Goal: Check status: Check status

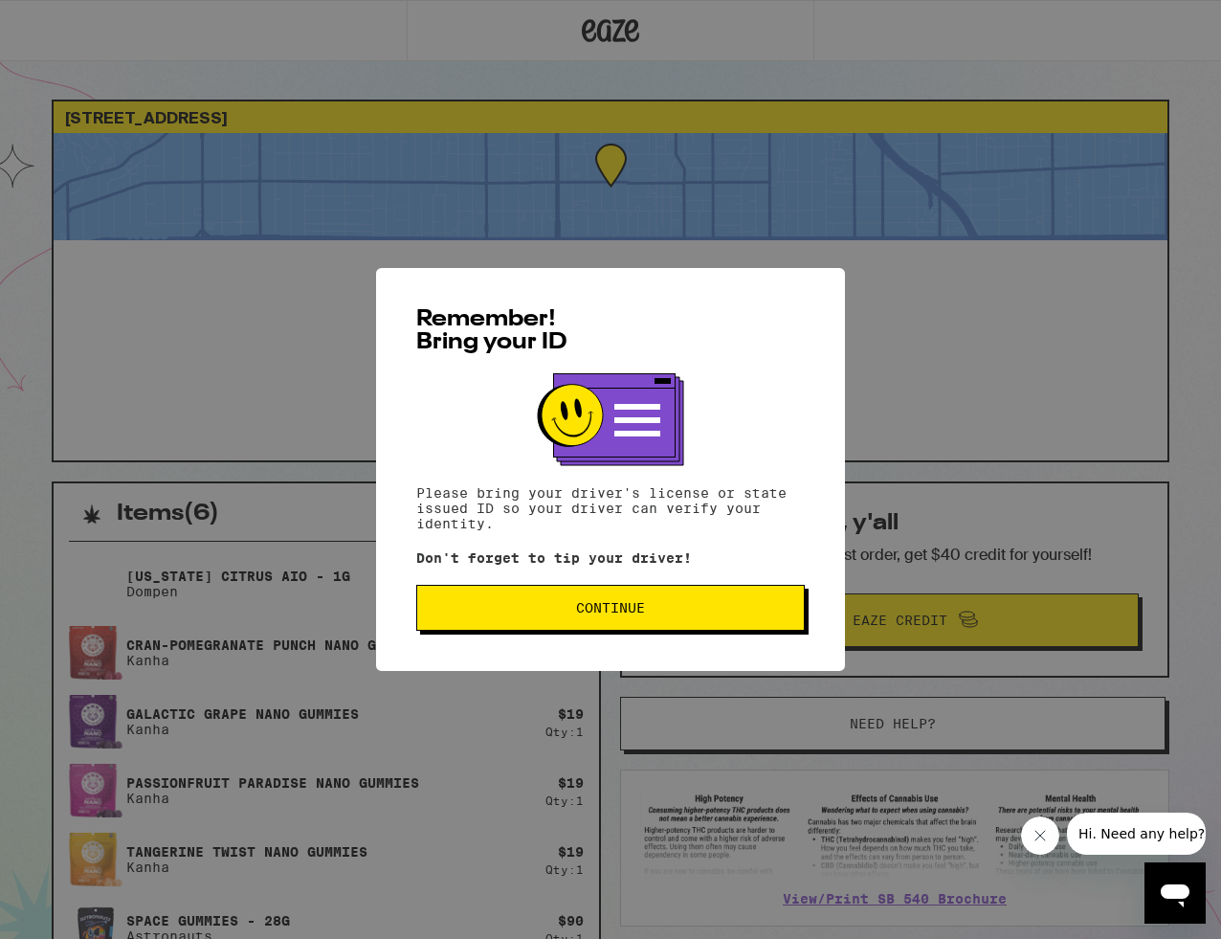
click at [596, 627] on button "Continue" at bounding box center [610, 608] width 389 height 46
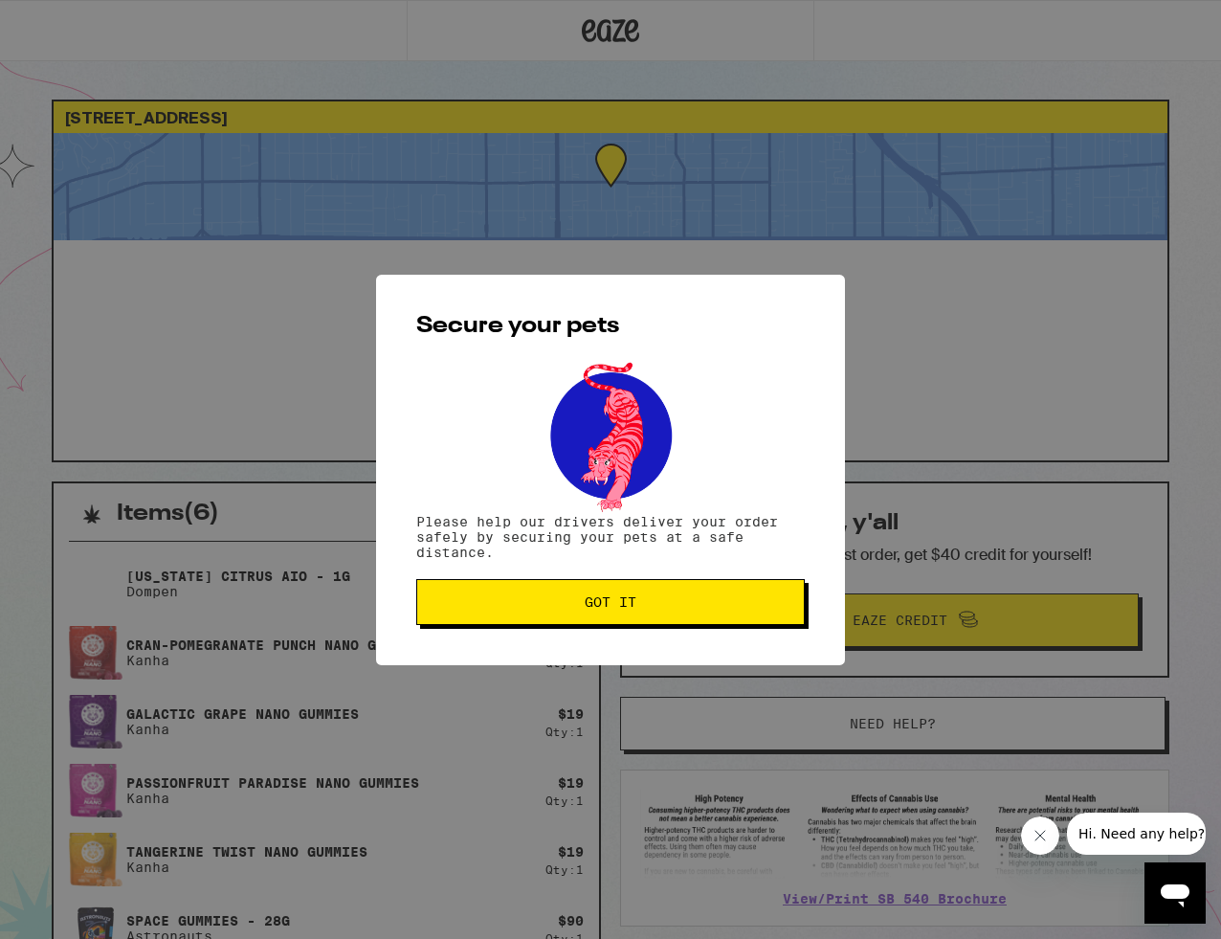
click at [599, 608] on span "Got it" at bounding box center [611, 601] width 52 height 13
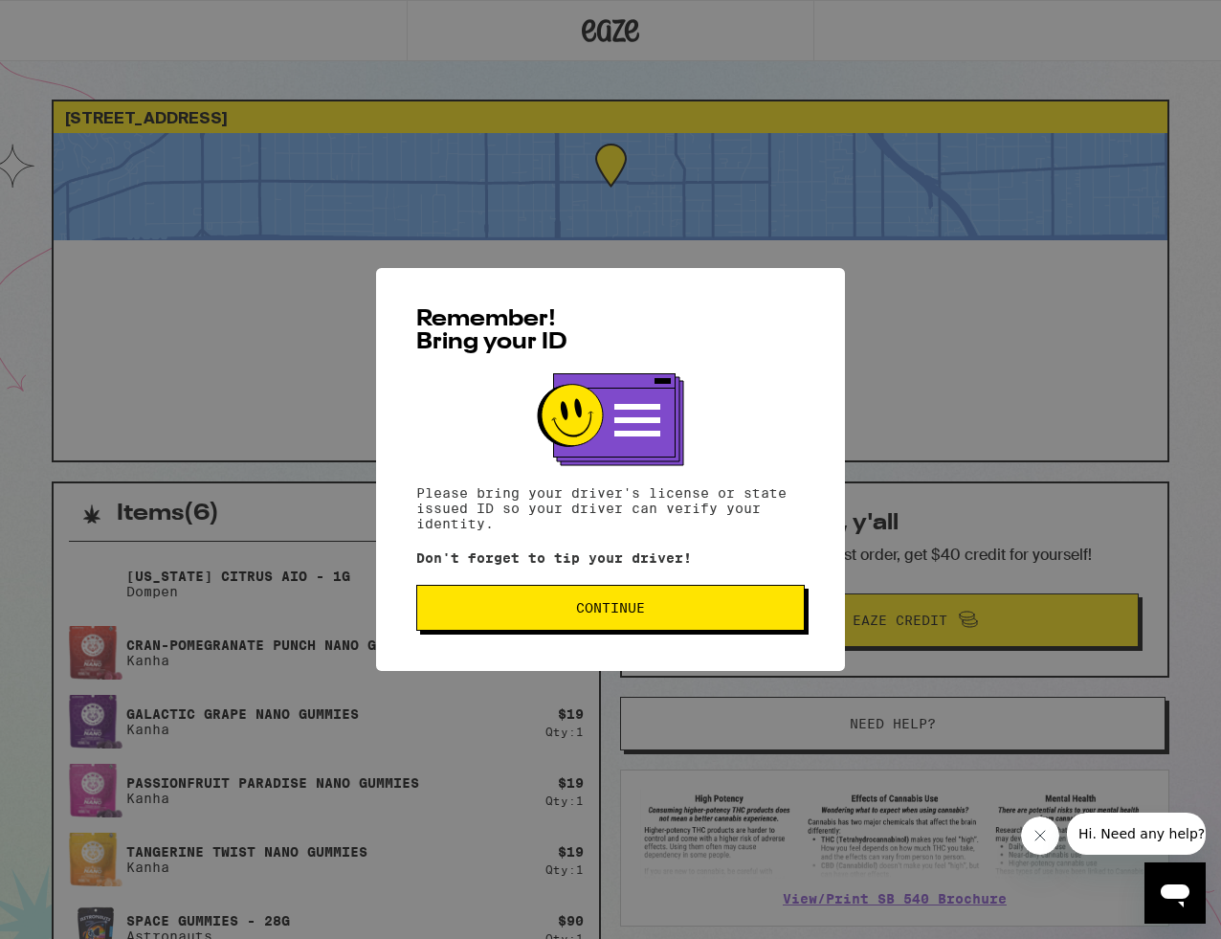
click at [593, 623] on button "Continue" at bounding box center [610, 608] width 389 height 46
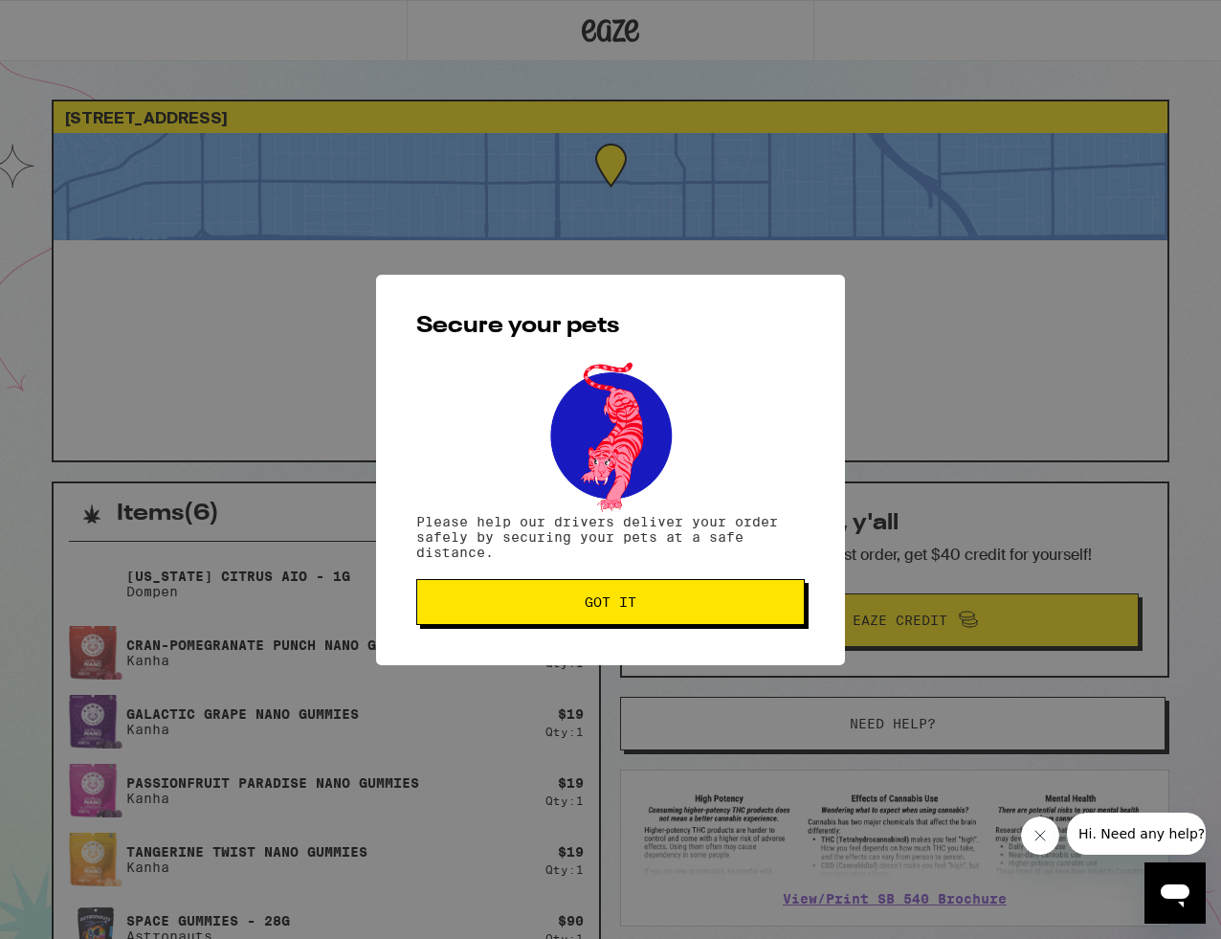
click at [588, 604] on span "Got it" at bounding box center [611, 601] width 52 height 13
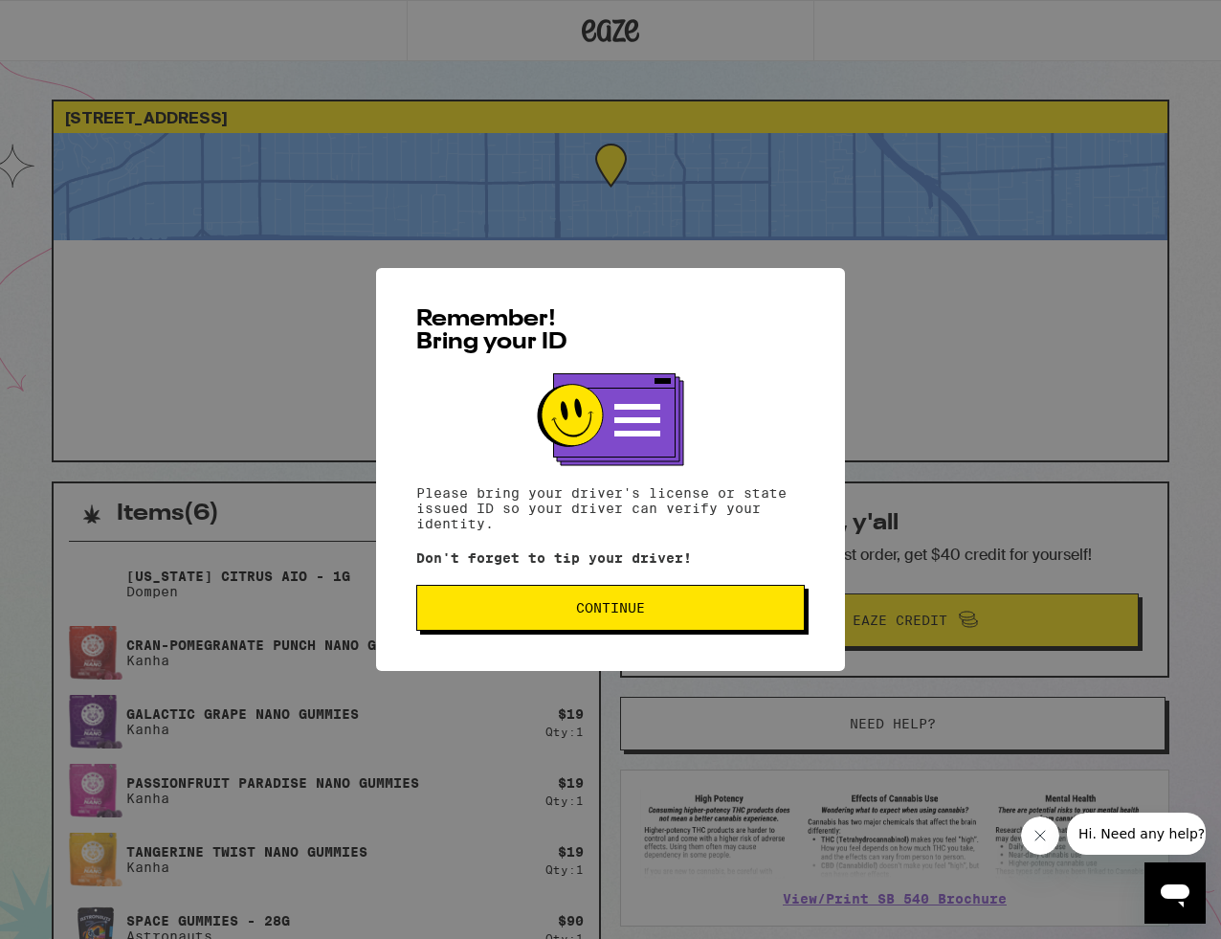
click at [570, 614] on span "Continue" at bounding box center [611, 607] width 356 height 13
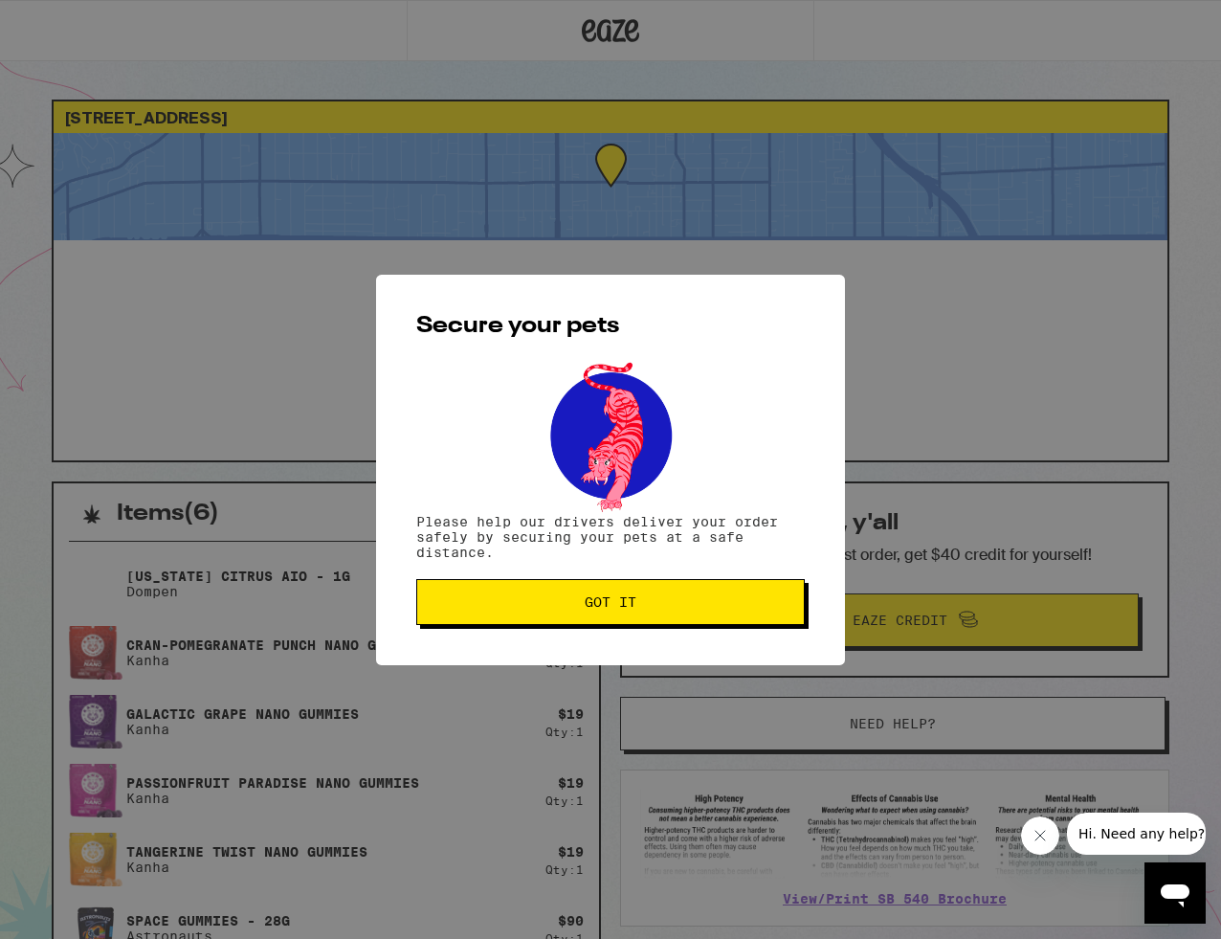
click at [594, 592] on button "Got it" at bounding box center [610, 602] width 389 height 46
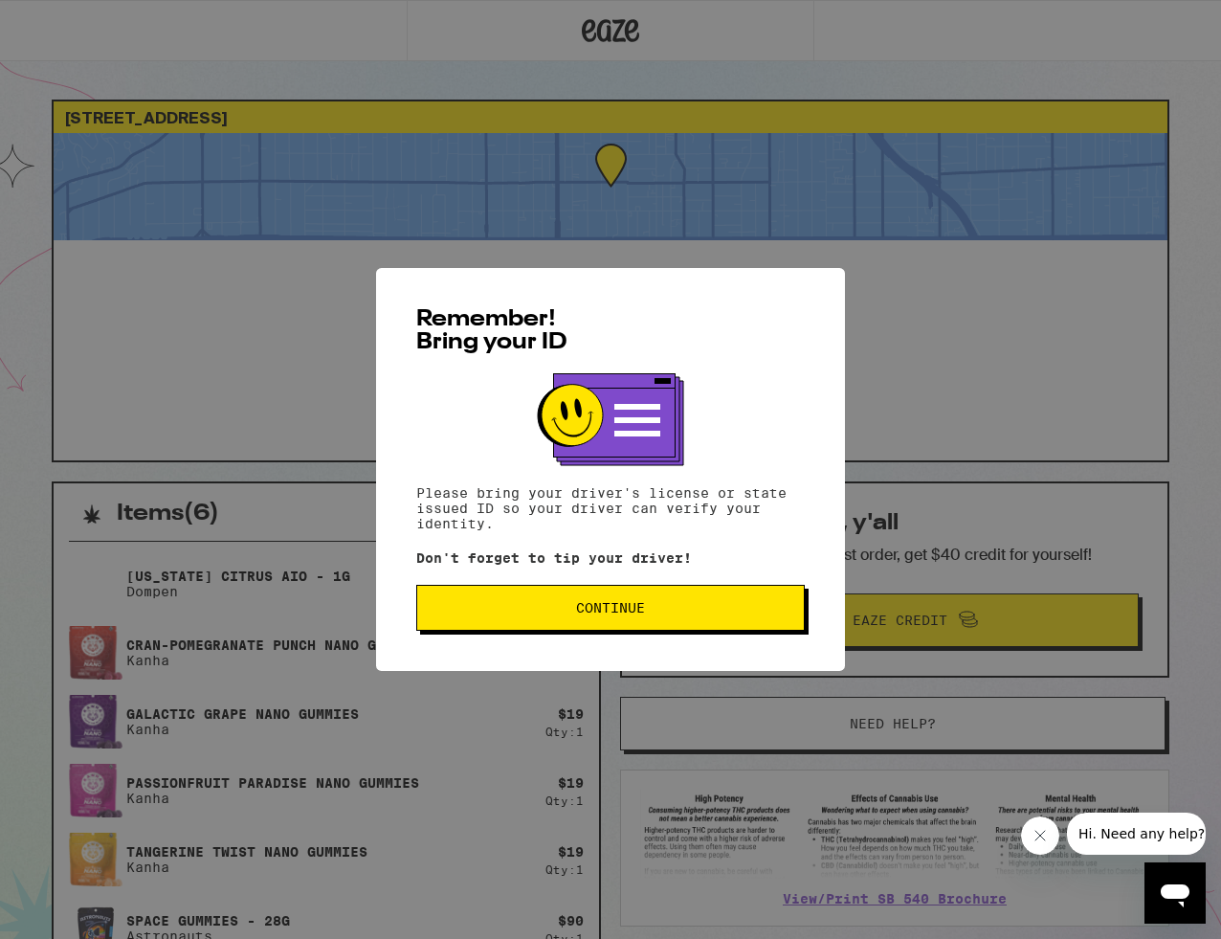
click at [609, 626] on button "Continue" at bounding box center [610, 608] width 389 height 46
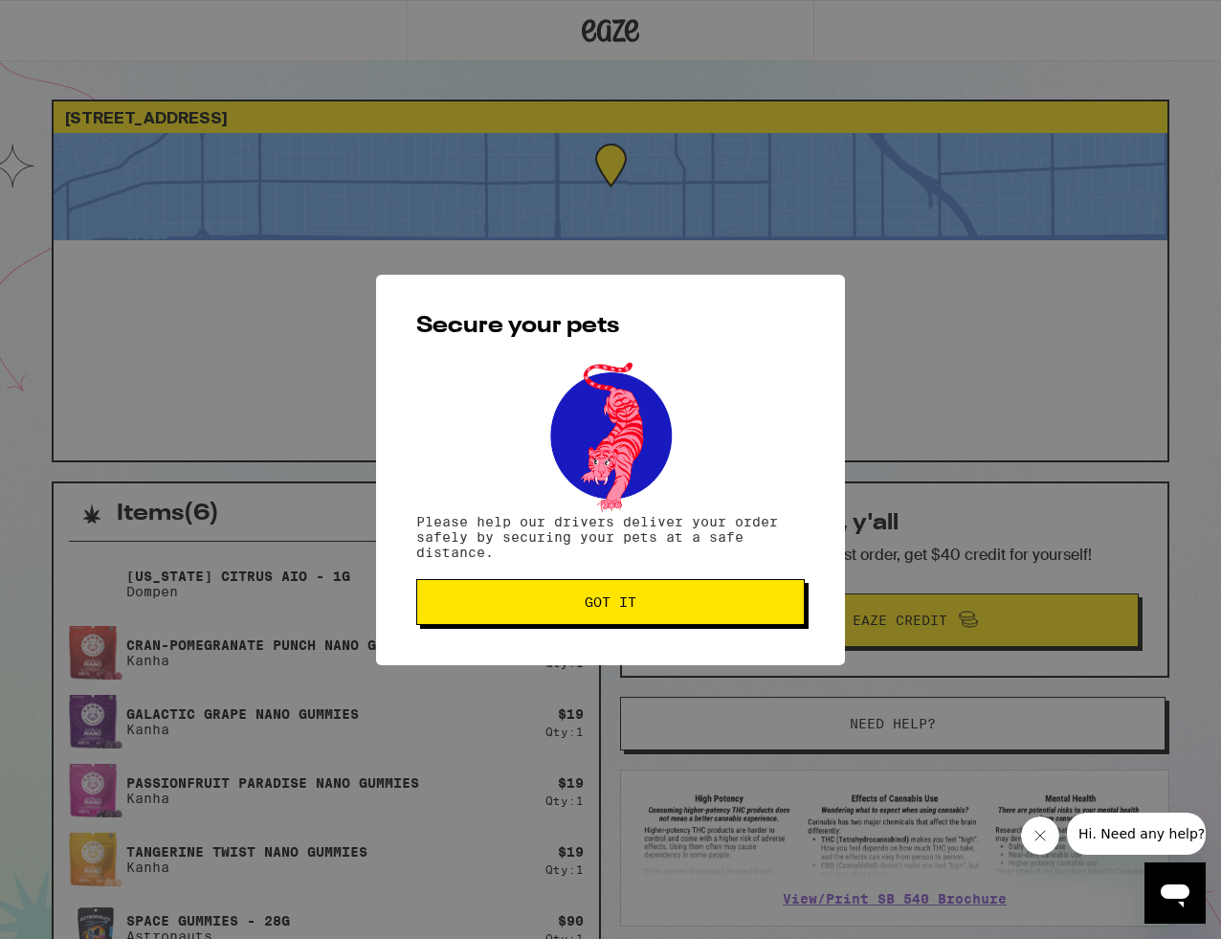
click at [608, 602] on span "Got it" at bounding box center [611, 601] width 52 height 13
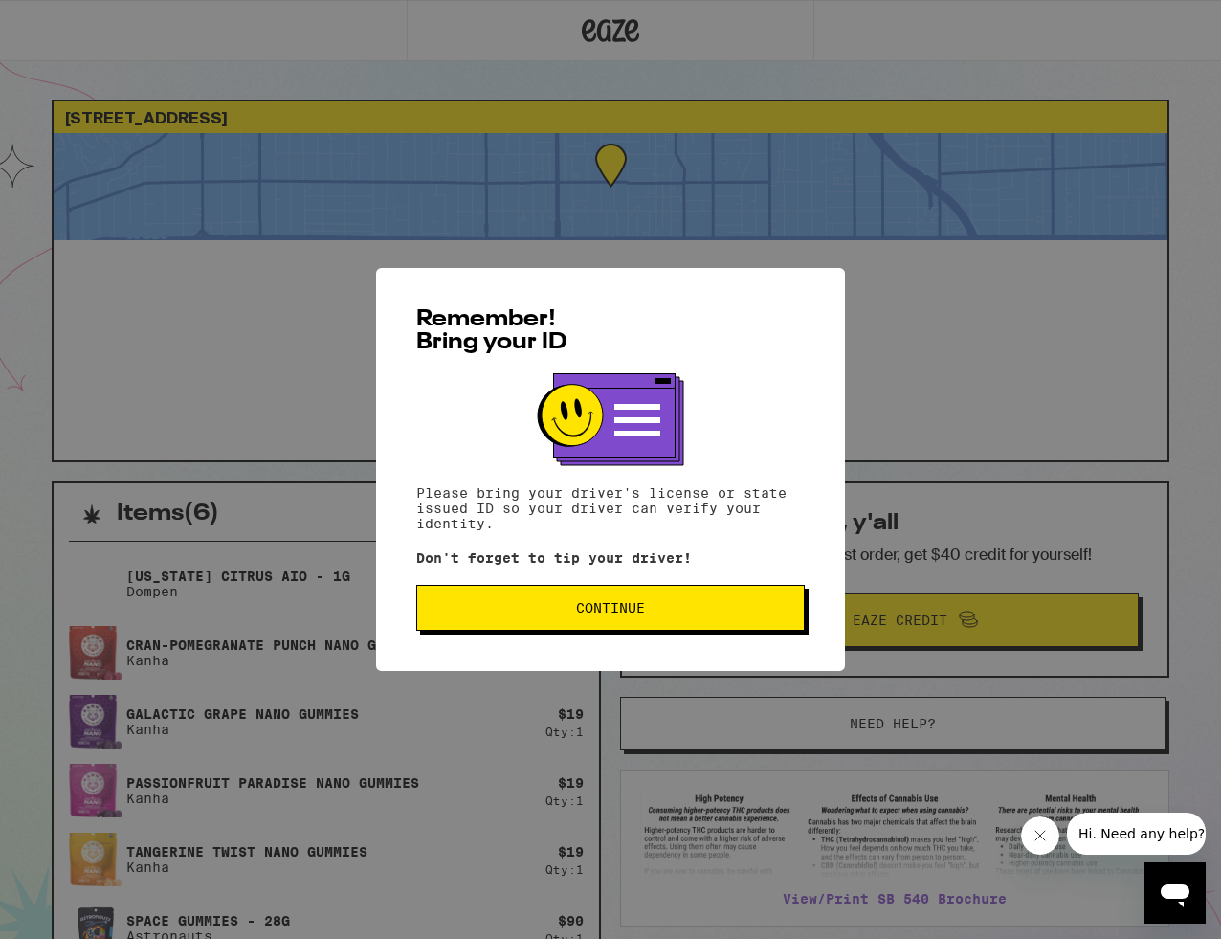
click at [634, 600] on button "Continue" at bounding box center [610, 608] width 389 height 46
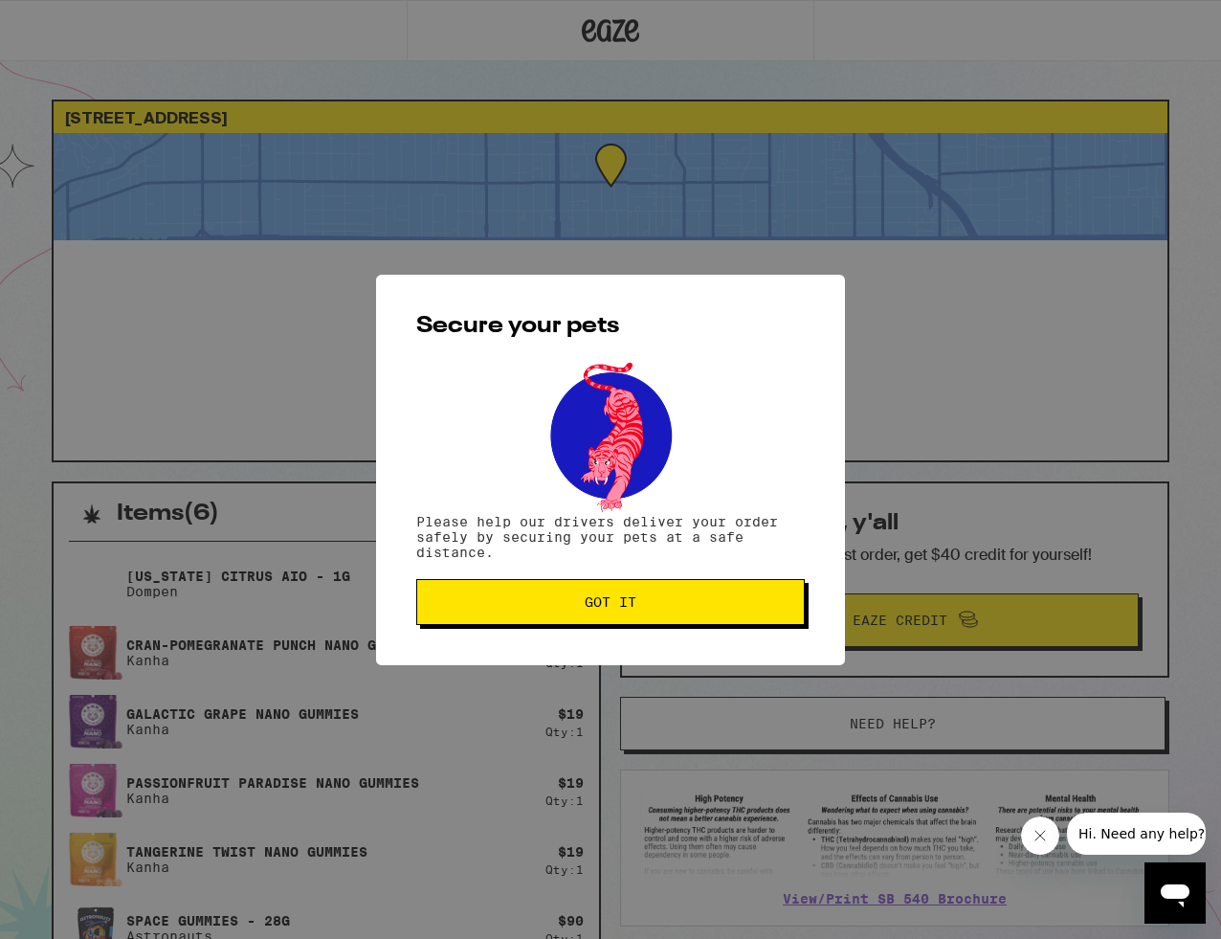
click at [634, 600] on span "Got it" at bounding box center [611, 601] width 52 height 13
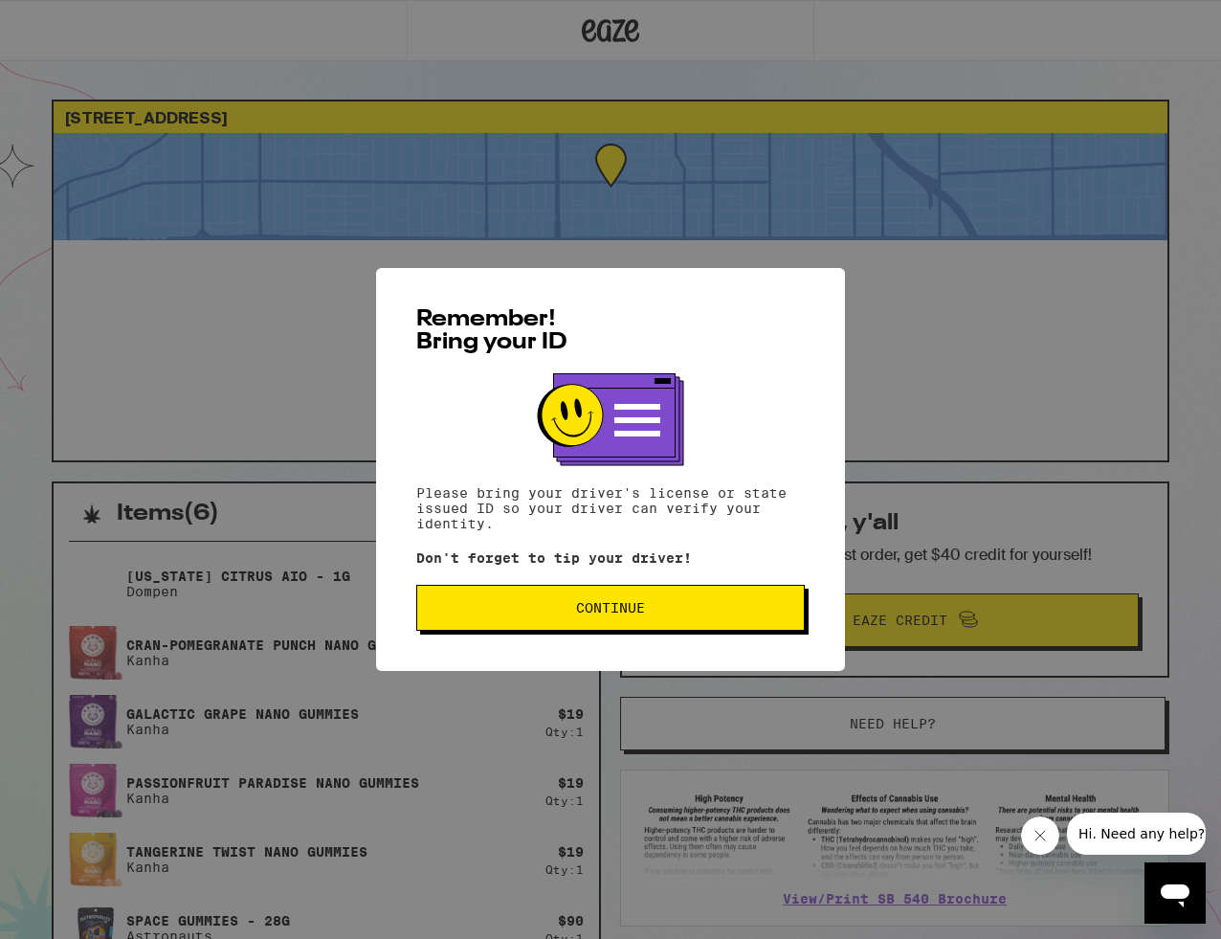
click at [667, 619] on button "Continue" at bounding box center [610, 608] width 389 height 46
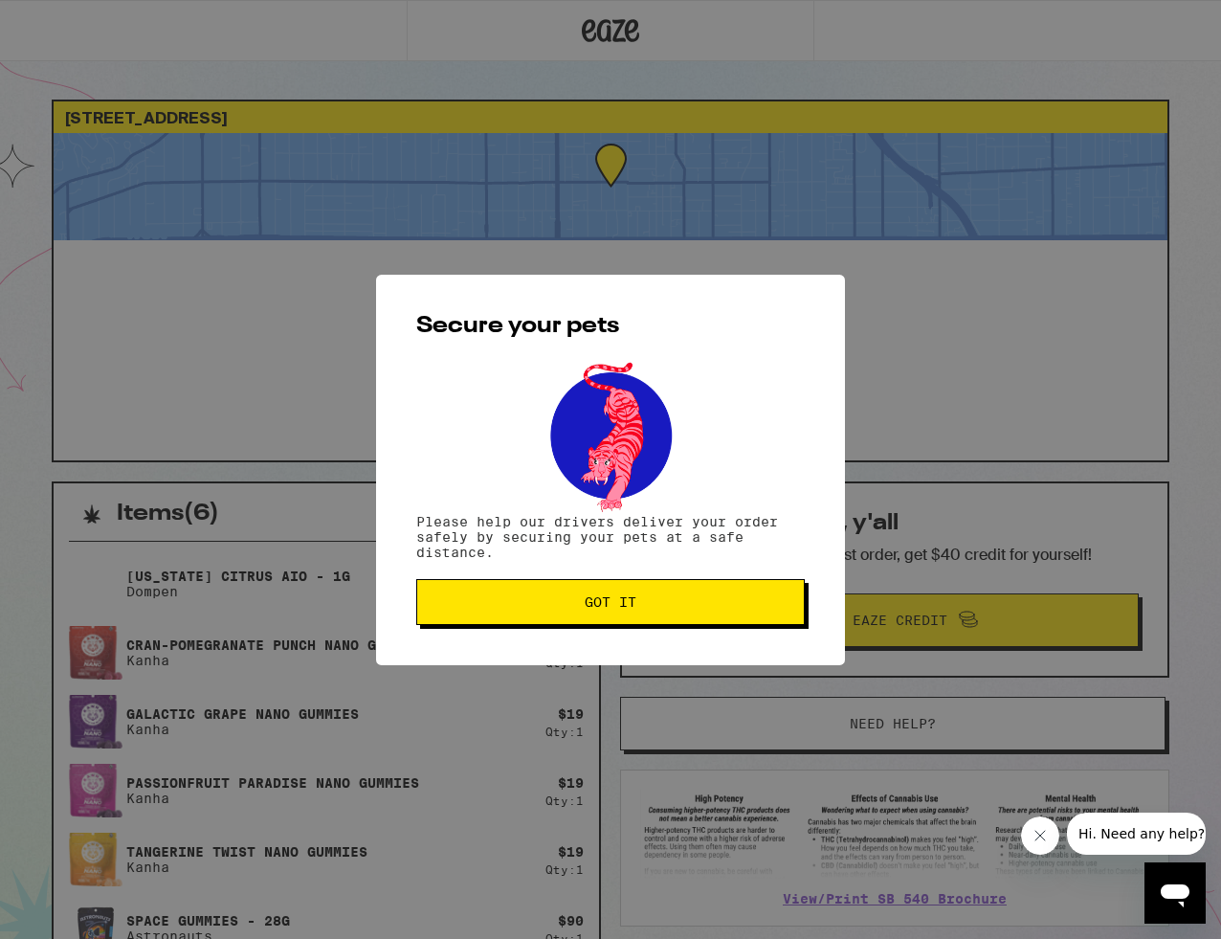
click at [667, 614] on button "Got it" at bounding box center [610, 602] width 389 height 46
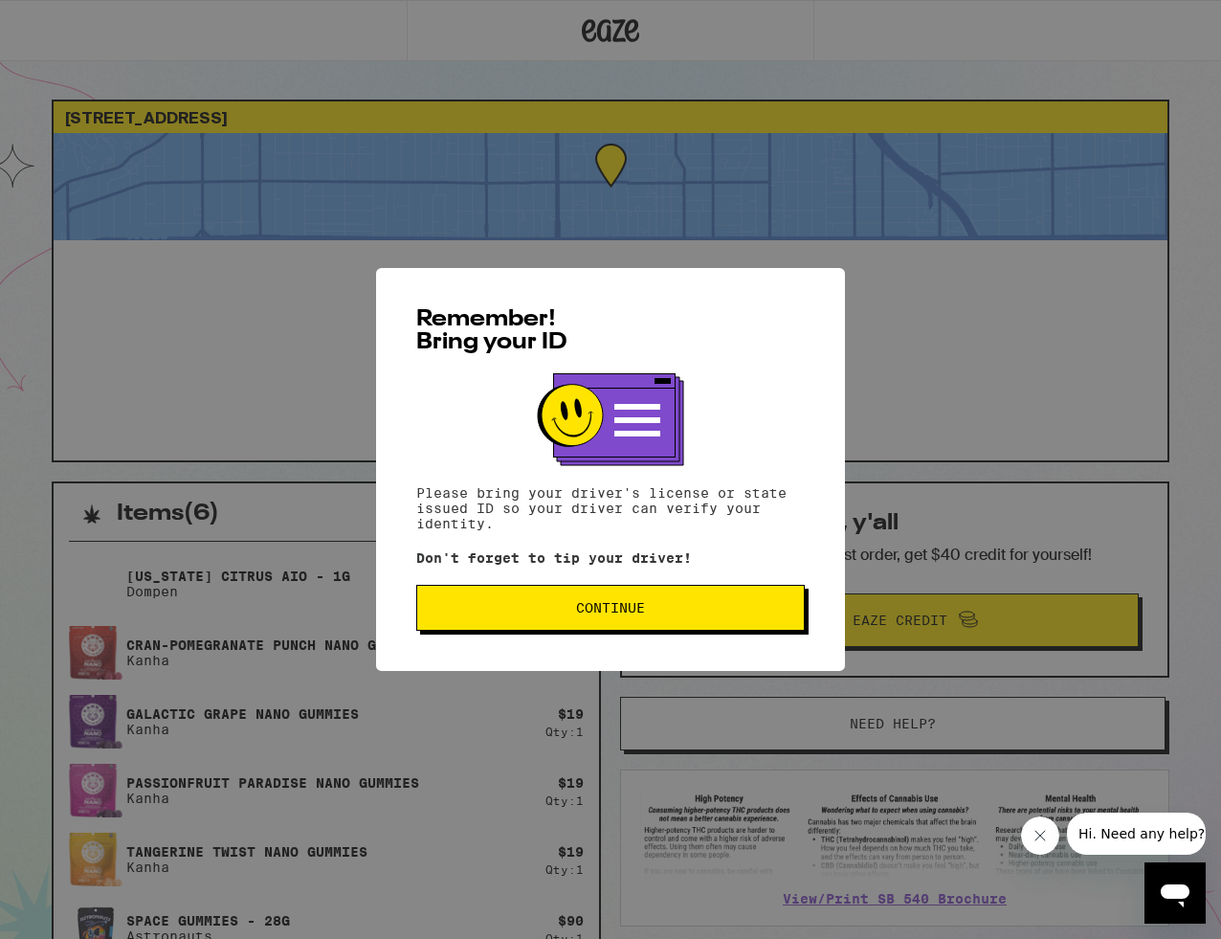
click at [575, 624] on button "Continue" at bounding box center [610, 608] width 389 height 46
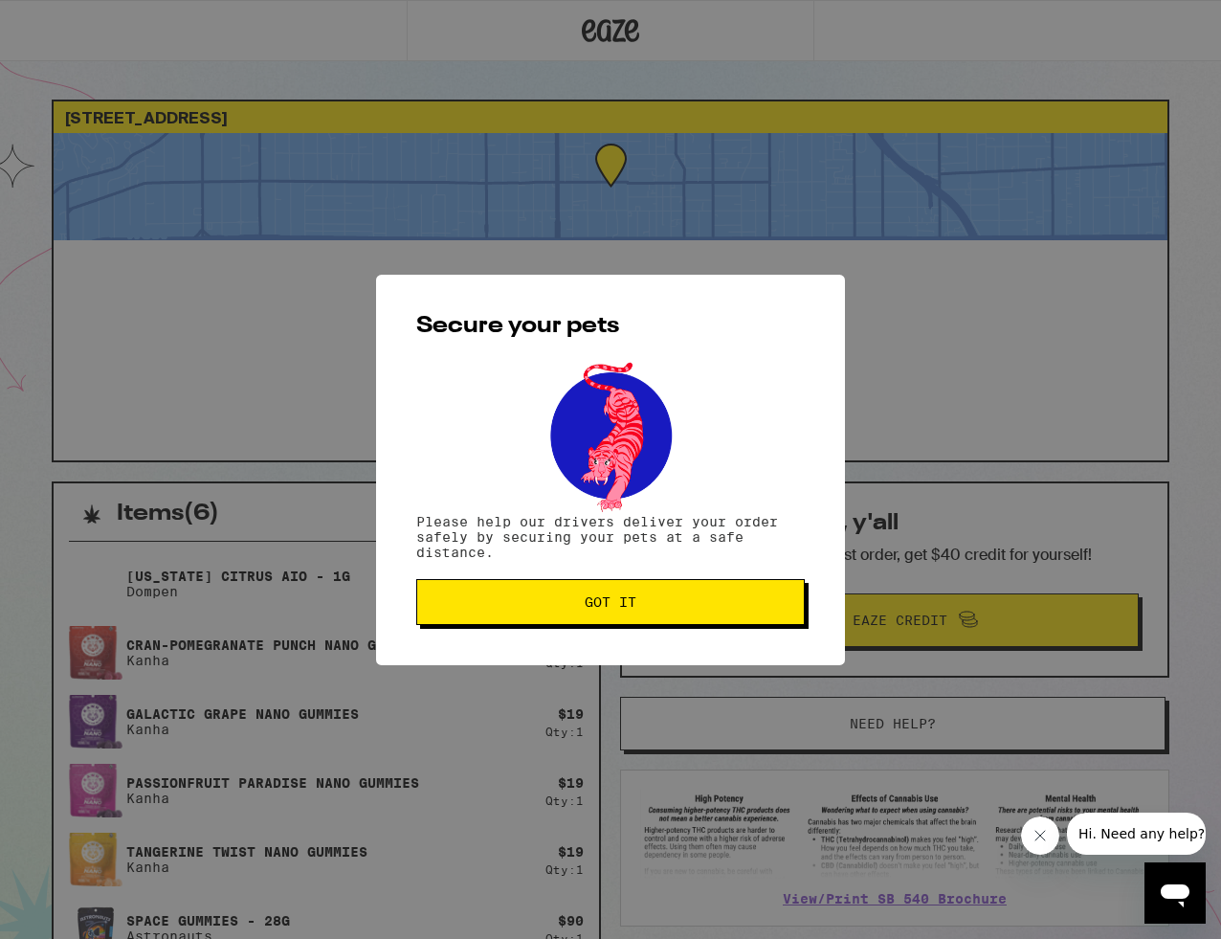
click at [575, 624] on button "Got it" at bounding box center [610, 602] width 389 height 46
